Goal: Communication & Community: Answer question/provide support

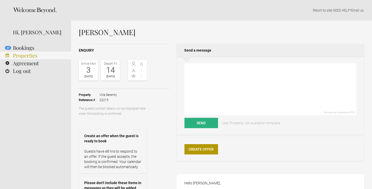
click at [32, 58] on link "Properties" at bounding box center [35, 56] width 71 height 8
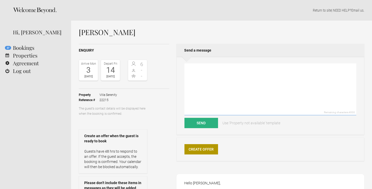
click at [250, 80] on textarea at bounding box center [271, 90] width 172 height 52
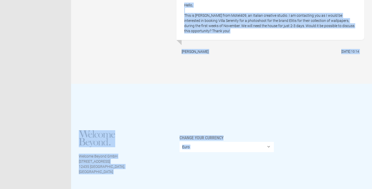
scroll to position [450, 0]
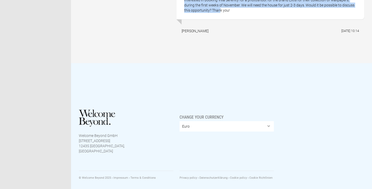
drag, startPoint x: 182, startPoint y: 91, endPoint x: 283, endPoint y: 11, distance: 128.6
copy ul "Lorem Ipsumdolo, sitam con adi elit seddoeiu. Temp in, utlaboree dolo mag aliqu…"
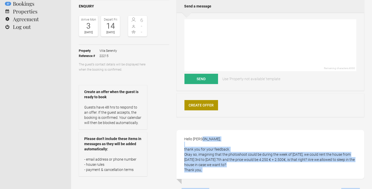
scroll to position [44, 0]
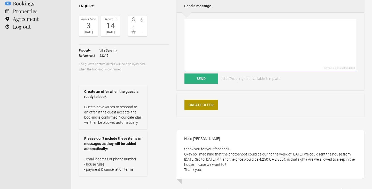
click at [226, 36] on textarea at bounding box center [271, 45] width 172 height 52
paste textarea "Dear [PERSON_NAME], Thank you for your message. Yes, your understanding is corr…"
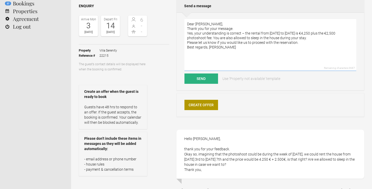
click at [191, 23] on textarea "Dear [PERSON_NAME], Thank you for your message. Yes, your understanding is corr…" at bounding box center [271, 45] width 172 height 52
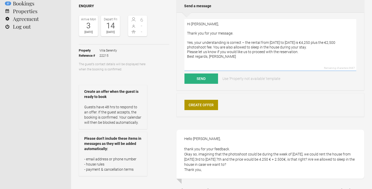
click at [244, 42] on textarea "Hi [PERSON_NAME], Thank you for your message. Yes, your understanding is correc…" at bounding box center [271, 45] width 172 height 52
click at [343, 42] on textarea "Hi [PERSON_NAME], Thank you for your message. Yes, your understanding is correc…" at bounding box center [271, 45] width 172 height 52
click at [310, 47] on textarea "Hi [PERSON_NAME], Thank you for your message. Yes, your understanding is correc…" at bounding box center [271, 45] width 172 height 52
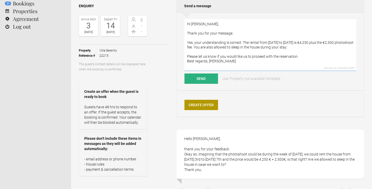
click at [306, 57] on textarea "Hi [PERSON_NAME], Thank you for your message. Yes, your understanding is correc…" at bounding box center [271, 45] width 172 height 52
drag, startPoint x: 228, startPoint y: 66, endPoint x: 169, endPoint y: 59, distance: 59.8
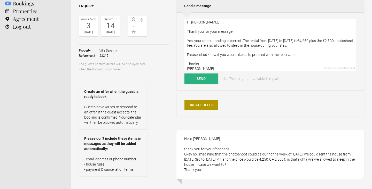
type textarea "Hi [PERSON_NAME], Thank you for your message. Yes, your understanding is correc…"
click at [205, 78] on button "Send" at bounding box center [202, 79] width 34 height 10
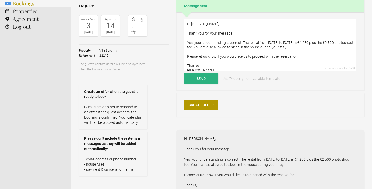
scroll to position [0, 0]
